Goal: Find specific page/section: Find specific page/section

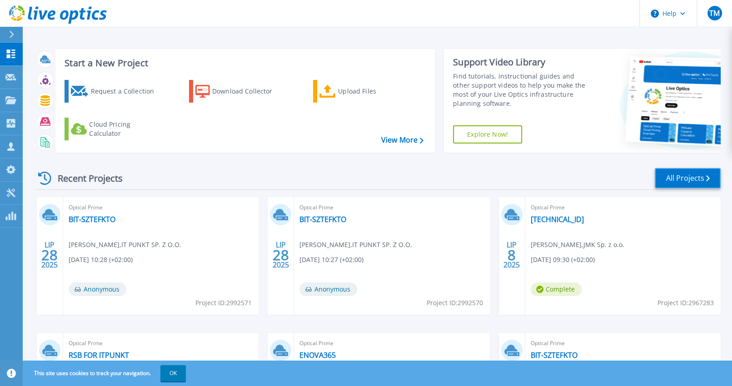
click at [686, 183] on link "All Projects" at bounding box center [688, 178] width 66 height 20
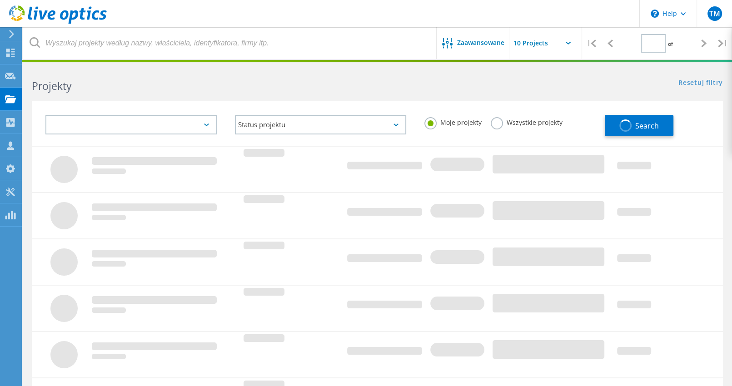
type input "1"
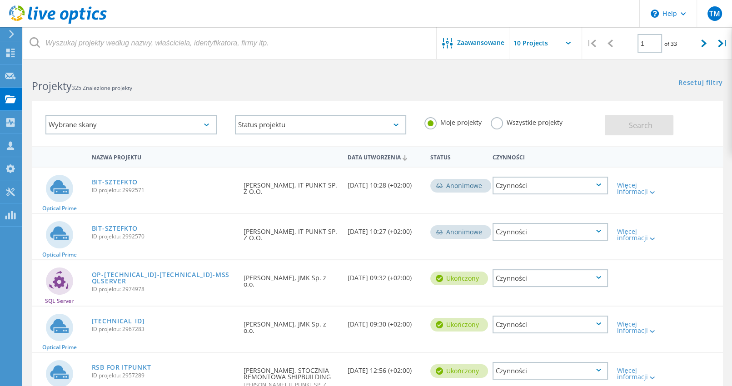
click at [157, 127] on div "Wybrane skany" at bounding box center [130, 125] width 171 height 20
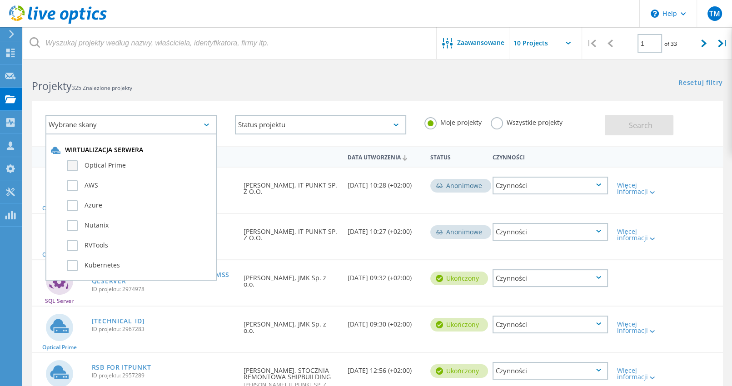
click at [118, 167] on label "Optical Prime" at bounding box center [139, 165] width 145 height 11
click at [0, 0] on input "Optical Prime" at bounding box center [0, 0] width 0 height 0
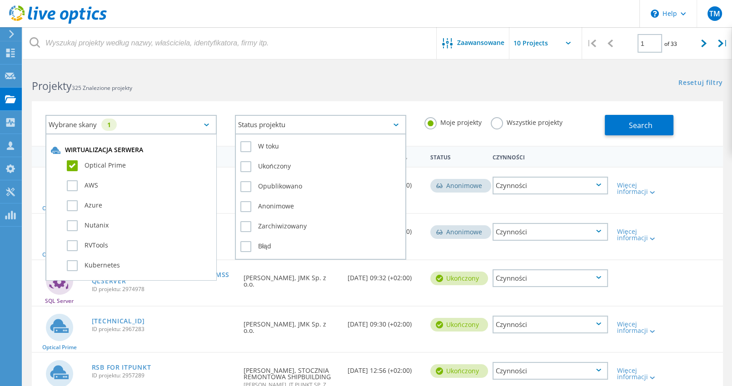
click at [349, 124] on div "Status projektu" at bounding box center [320, 125] width 171 height 20
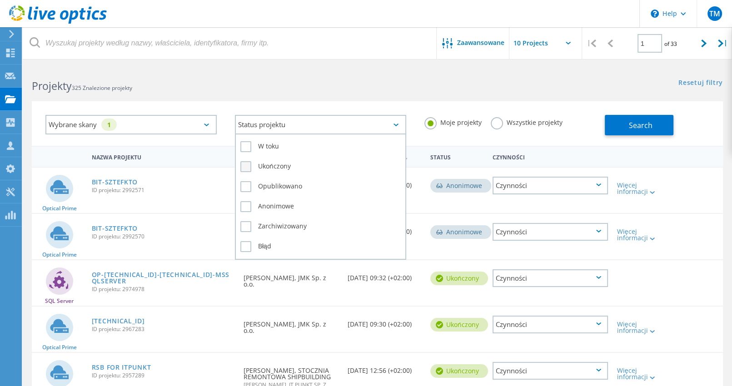
click at [286, 166] on label "Ukończony" at bounding box center [320, 166] width 160 height 11
click at [0, 0] on input "Ukończony" at bounding box center [0, 0] width 0 height 0
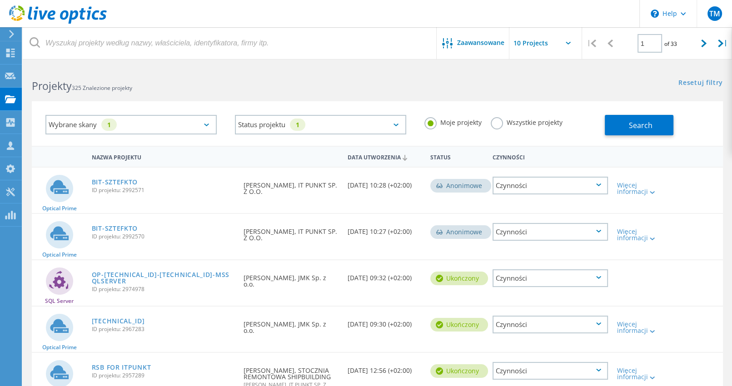
click at [488, 95] on div "Wybrane skany 1 Status projektu 1 W toku Ukończony Opublikowano Anonimowe Zarch…" at bounding box center [377, 118] width 709 height 56
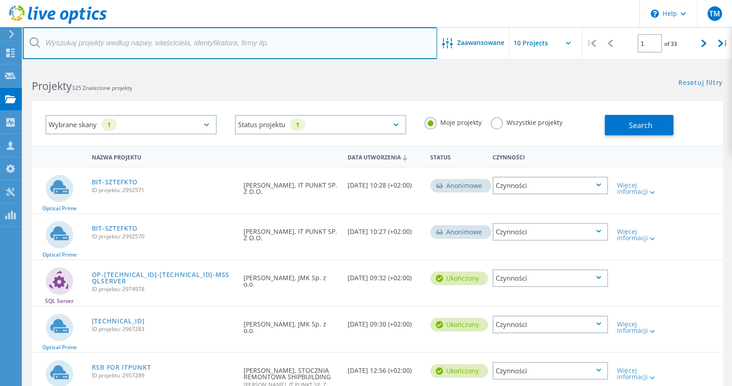
click at [200, 42] on input "text" at bounding box center [230, 43] width 414 height 32
type input "sponcel"
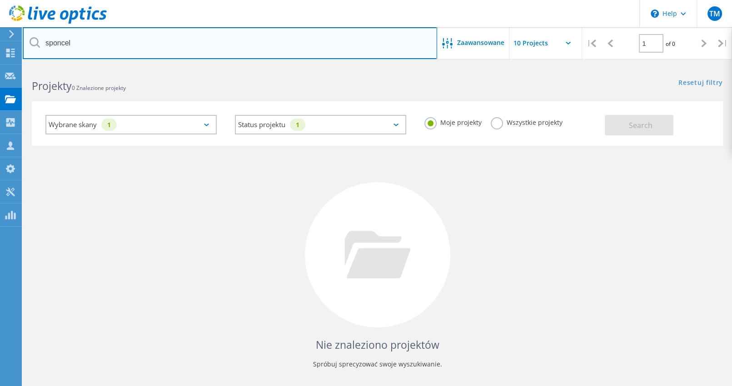
click at [79, 46] on input "sponcel" at bounding box center [230, 43] width 414 height 32
drag, startPoint x: 72, startPoint y: 43, endPoint x: 0, endPoint y: 31, distance: 73.2
click at [0, 66] on div "\n Help Explore Helpful Articles Contact Support TM Partner w kanale dystrybucj…" at bounding box center [366, 242] width 732 height 353
drag, startPoint x: 70, startPoint y: 42, endPoint x: 24, endPoint y: 39, distance: 46.0
click at [24, 39] on input "sponcel" at bounding box center [230, 43] width 414 height 32
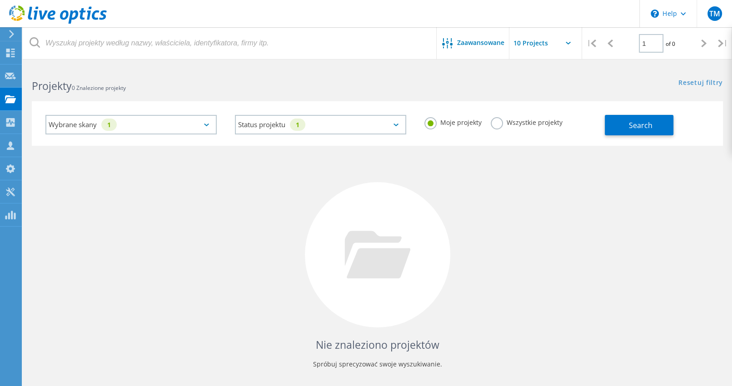
click at [137, 125] on div "Wybrane skany 1" at bounding box center [130, 125] width 171 height 20
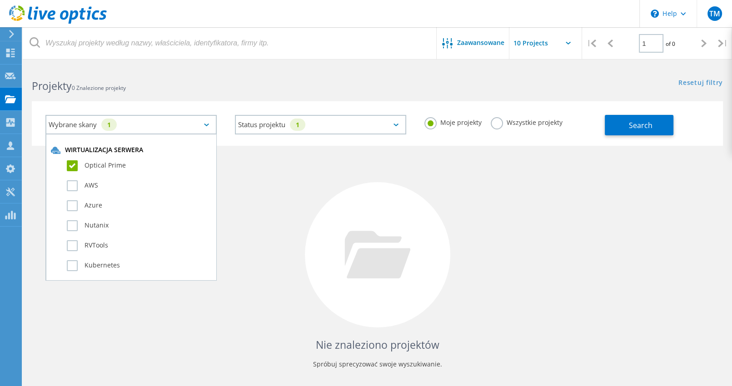
click at [71, 166] on label "Optical Prime" at bounding box center [139, 165] width 145 height 11
click at [0, 0] on input "Optical Prime" at bounding box center [0, 0] width 0 height 0
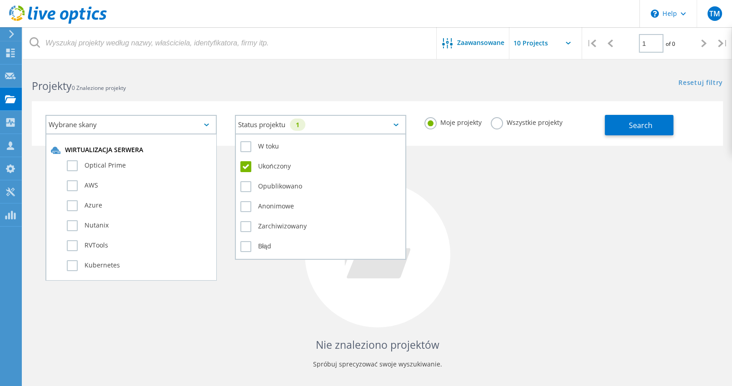
click at [318, 130] on div "Status projektu 1" at bounding box center [320, 125] width 171 height 20
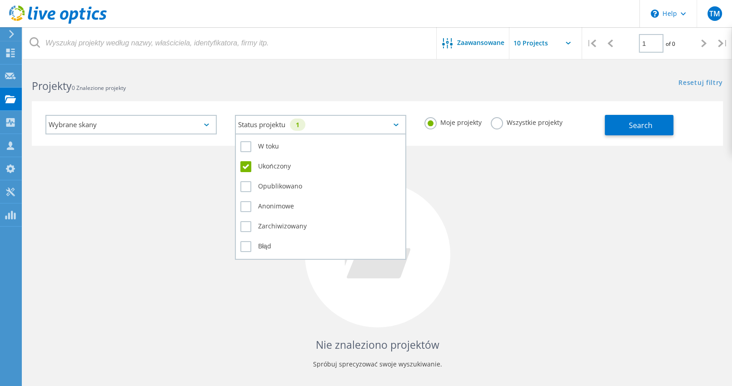
click at [247, 167] on label "Ukończony" at bounding box center [320, 166] width 160 height 11
click at [0, 0] on input "Ukończony" at bounding box center [0, 0] width 0 height 0
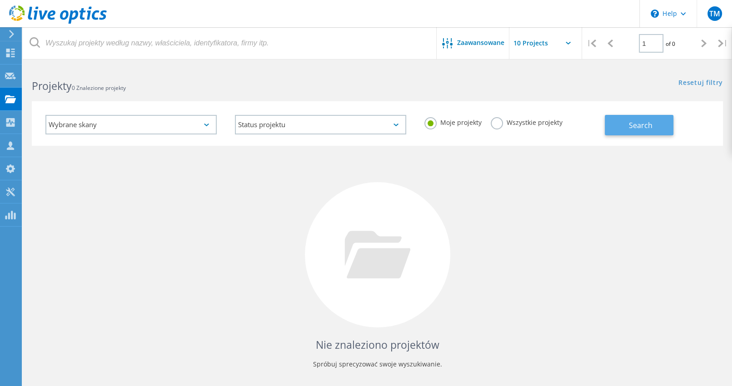
drag, startPoint x: 650, startPoint y: 127, endPoint x: 640, endPoint y: 127, distance: 10.5
click at [650, 127] on span "Search" at bounding box center [641, 125] width 24 height 10
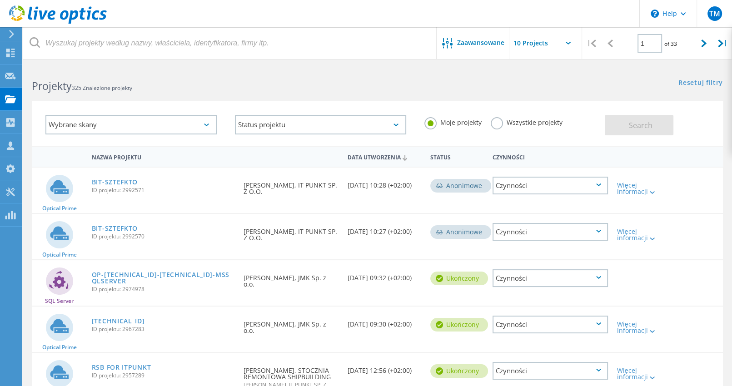
click at [499, 120] on label "Wszystkie projekty" at bounding box center [527, 121] width 72 height 9
click at [0, 0] on input "Wszystkie projekty" at bounding box center [0, 0] width 0 height 0
click at [643, 124] on span "Search" at bounding box center [641, 125] width 24 height 10
click at [706, 41] on icon at bounding box center [703, 44] width 5 height 8
type input "2"
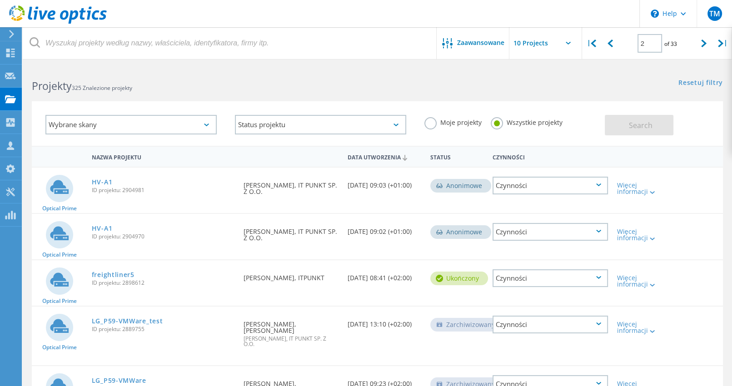
click at [567, 43] on icon at bounding box center [568, 43] width 5 height 3
click at [568, 42] on icon at bounding box center [568, 43] width 5 height 3
click at [523, 45] on input "text" at bounding box center [554, 43] width 91 height 32
click at [532, 98] on div "Show 30 Projects" at bounding box center [555, 97] width 90 height 15
type input "Show 30 Projects"
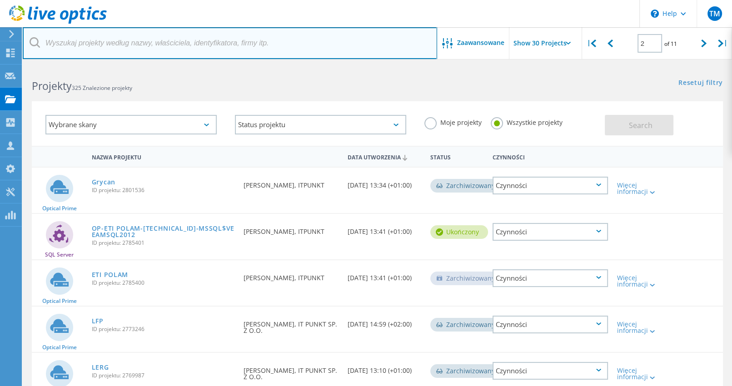
drag, startPoint x: 221, startPoint y: 45, endPoint x: 236, endPoint y: 45, distance: 15.0
click at [221, 45] on input "text" at bounding box center [230, 43] width 414 height 32
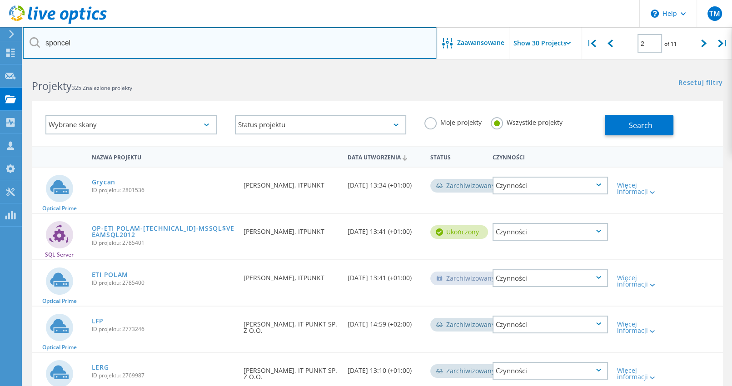
type input "sponcel"
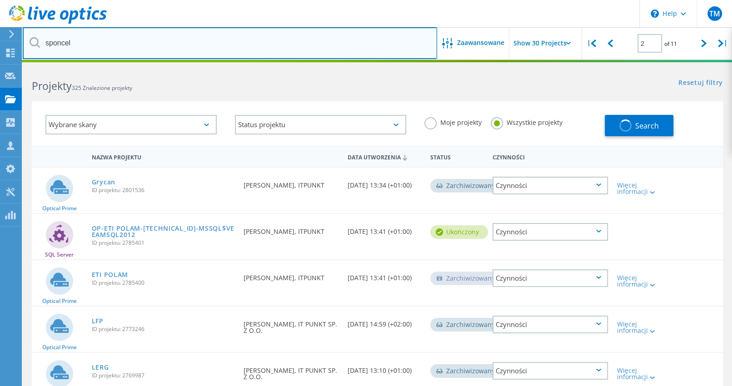
type input "1"
